Goal: Browse casually: Explore the website without a specific task or goal

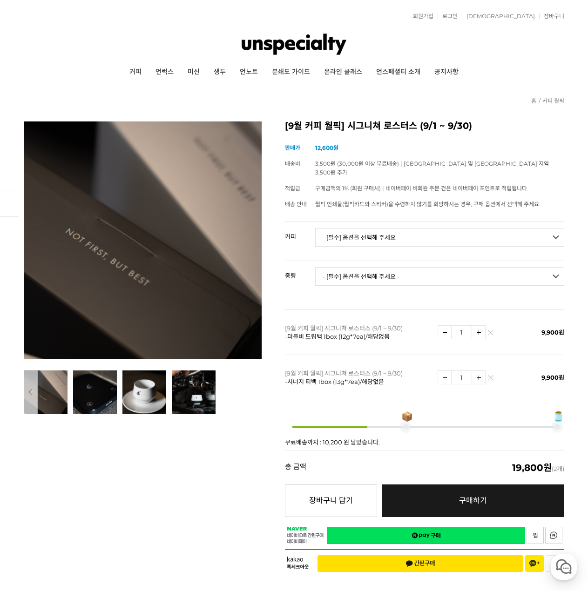
click at [291, 44] on img at bounding box center [293, 44] width 105 height 28
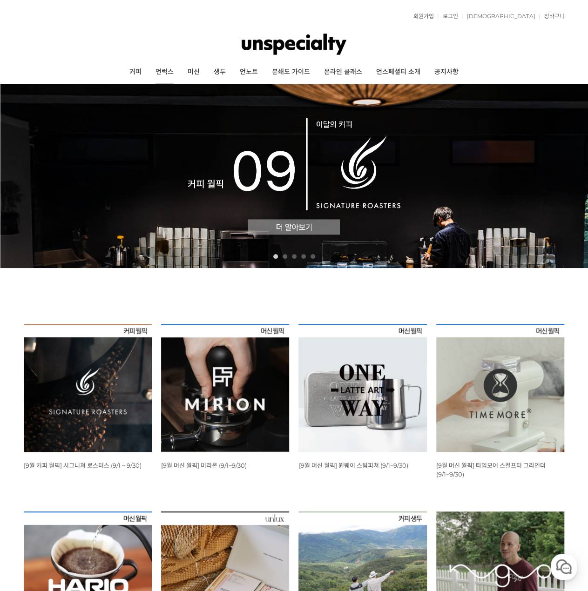
click at [169, 66] on link "언럭스" at bounding box center [164, 71] width 32 height 23
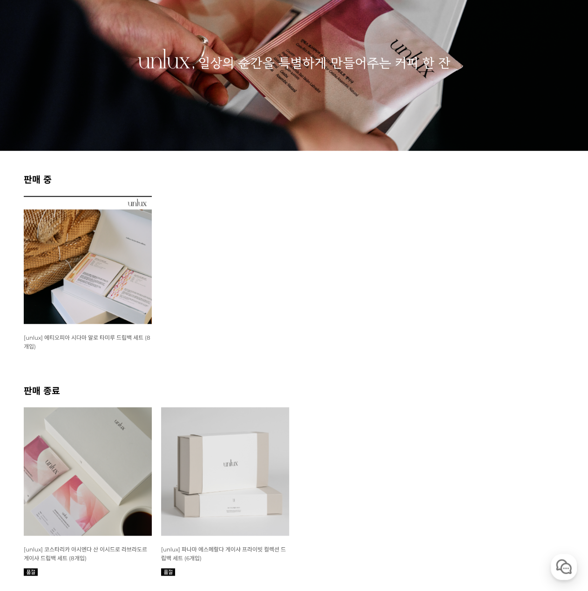
scroll to position [186, 0]
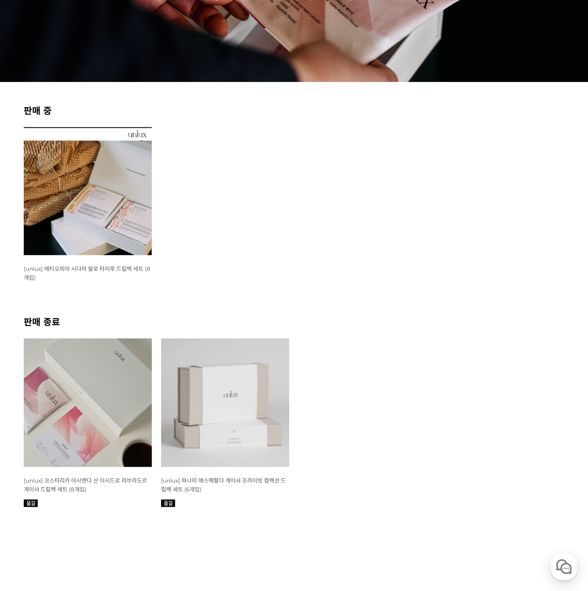
click at [107, 183] on img at bounding box center [88, 191] width 128 height 128
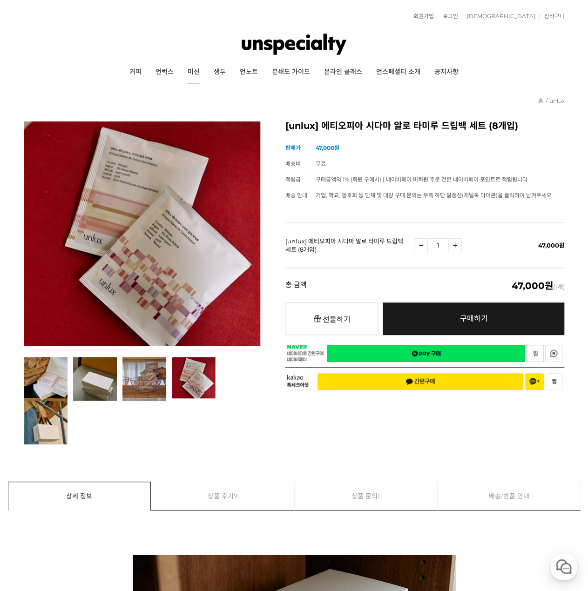
click at [201, 70] on link "머신" at bounding box center [194, 71] width 26 height 23
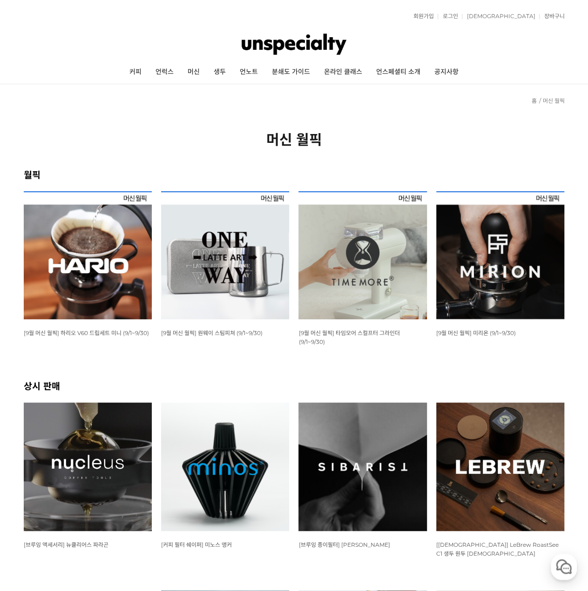
click at [99, 223] on img at bounding box center [88, 255] width 128 height 128
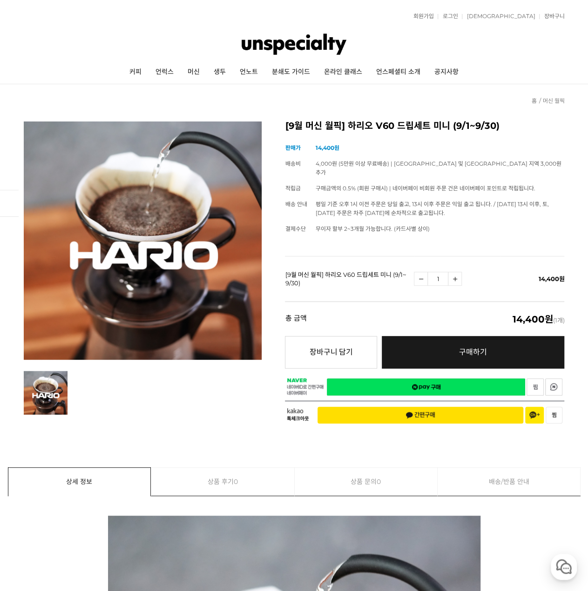
click at [533, 378] on link "찜하기" at bounding box center [534, 386] width 17 height 17
click at [192, 72] on link "머신" at bounding box center [194, 71] width 26 height 23
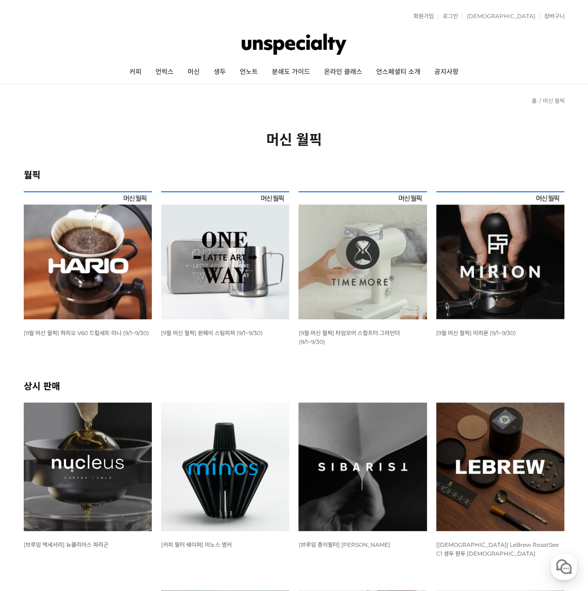
click at [355, 340] on div "상품명 : [9월 머신 월픽] 타임모어 스컬프터 그라인더 (9/1~9/30)" at bounding box center [362, 337] width 128 height 18
click at [360, 332] on span "[9월 머신 월픽] 타임모어 스컬프터 그라인더 (9/1~9/30)" at bounding box center [348, 337] width 101 height 16
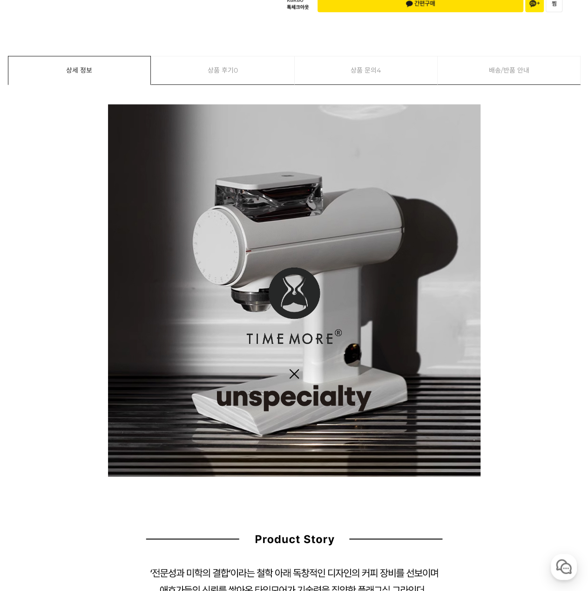
scroll to position [558, 0]
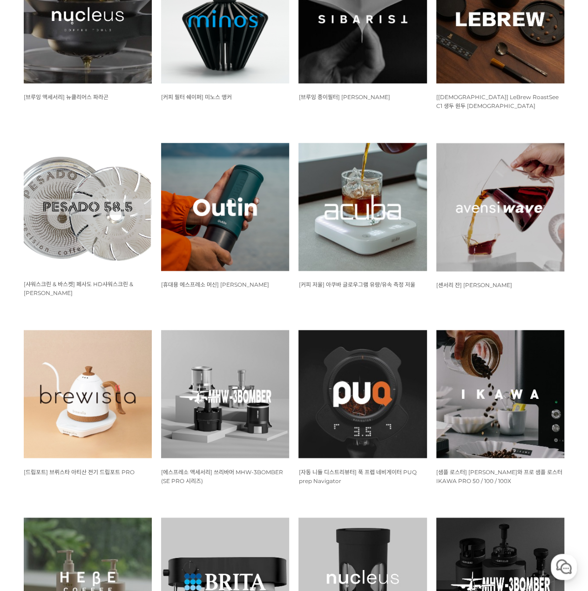
scroll to position [372, 0]
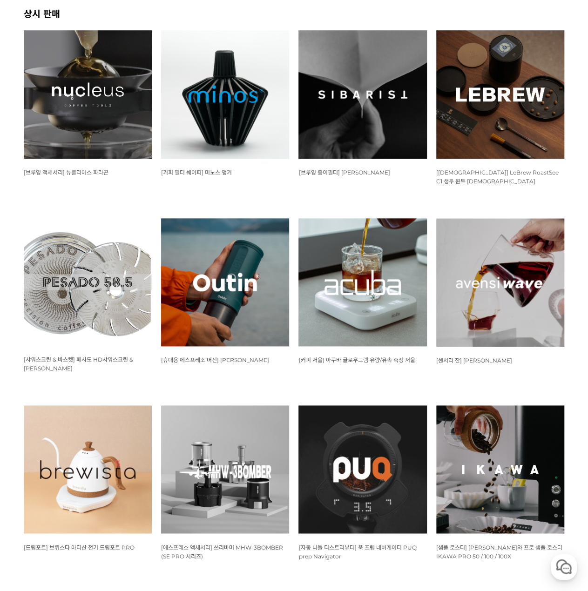
click at [424, 289] on img at bounding box center [362, 282] width 128 height 128
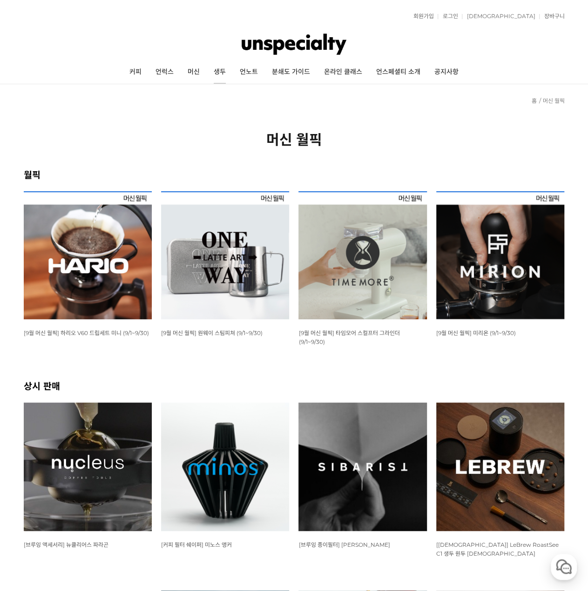
click at [223, 74] on link "생두" at bounding box center [220, 71] width 26 height 23
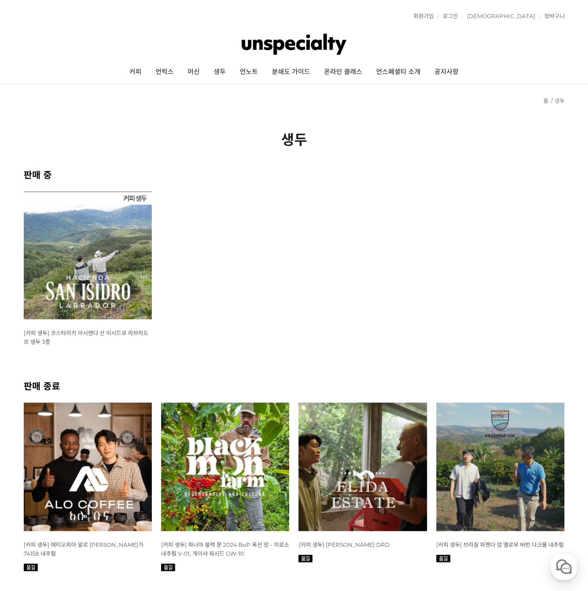
click at [249, 69] on link "언노트" at bounding box center [249, 71] width 32 height 23
